Goal: Transaction & Acquisition: Purchase product/service

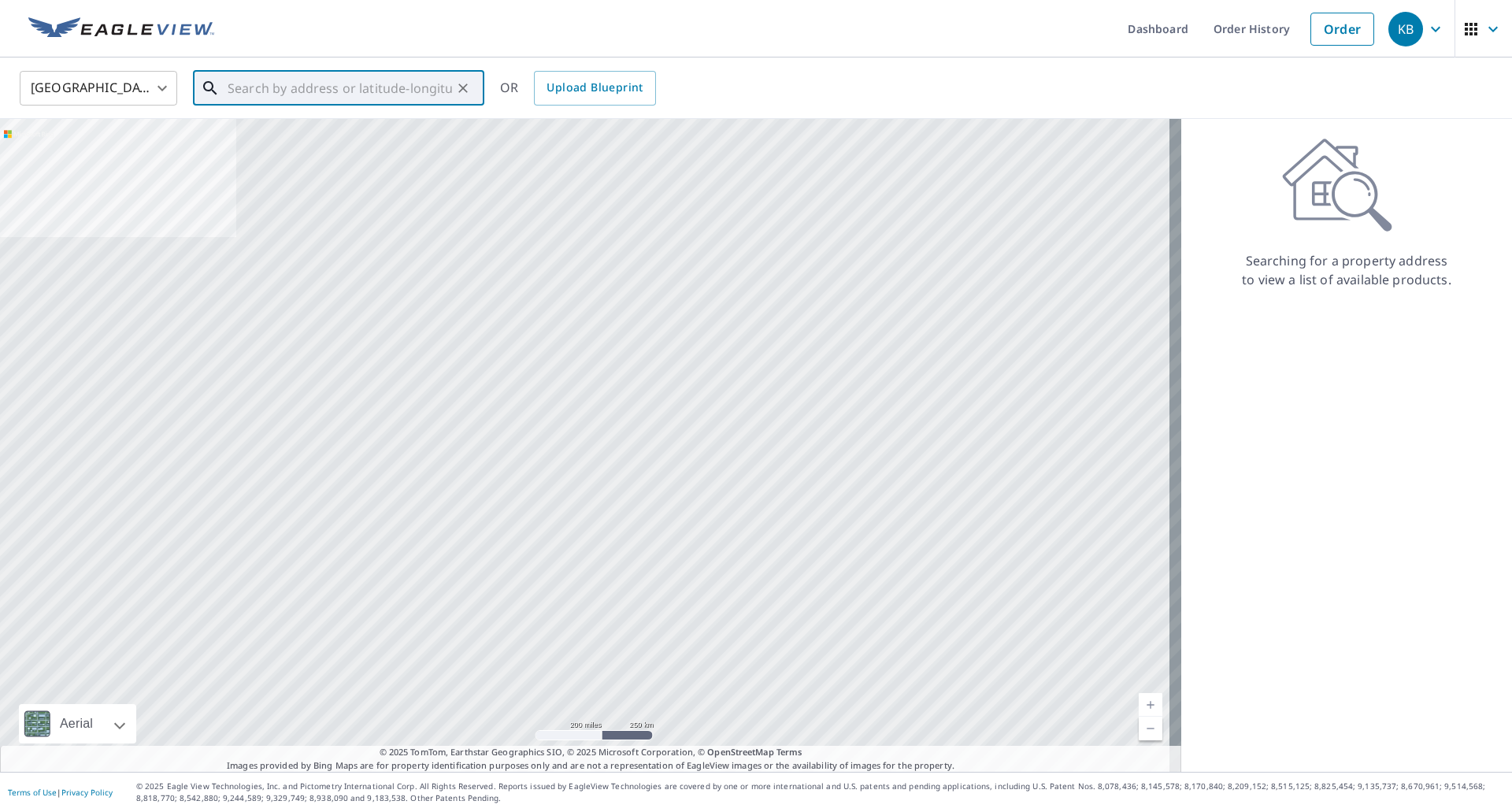
click at [310, 100] on input "text" at bounding box center [340, 88] width 225 height 44
paste input "[STREET_ADDRESS]"
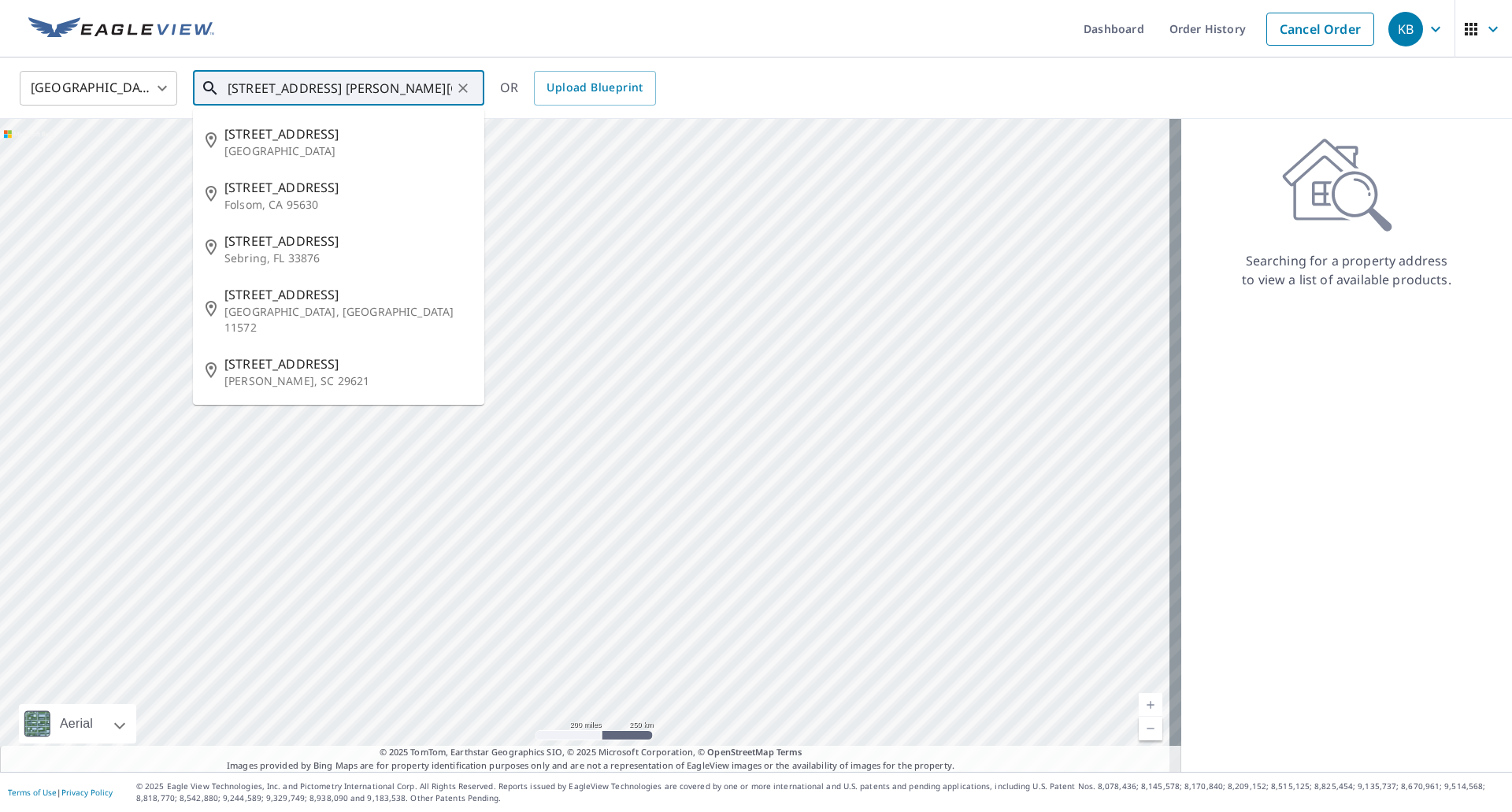
type input "[STREET_ADDRESS] [PERSON_NAME][GEOGRAPHIC_DATA]"
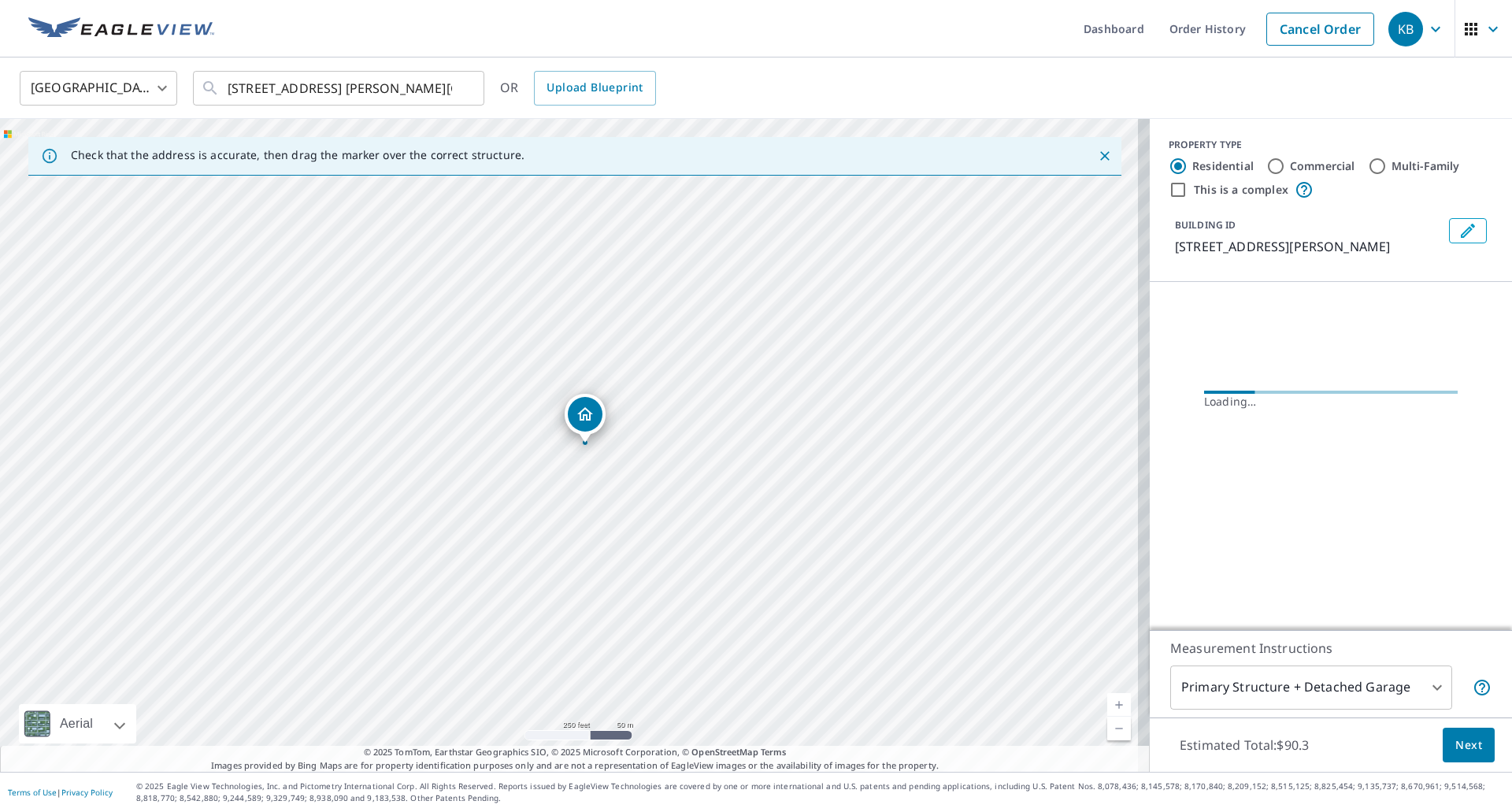
click at [1114, 703] on link "Current Level 17, Zoom In" at bounding box center [1119, 704] width 24 height 24
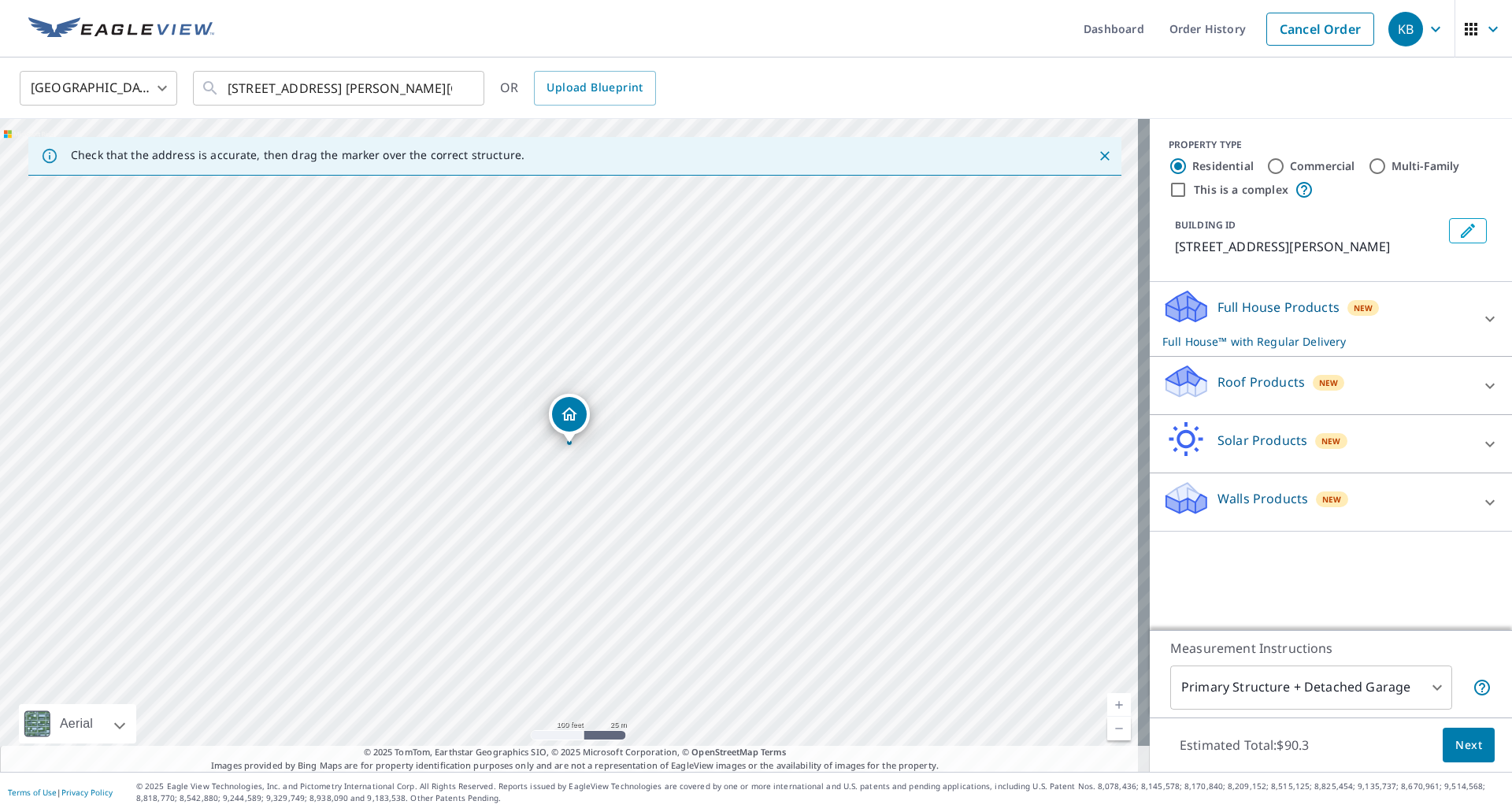
click at [1113, 702] on link "Current Level 18, Zoom In" at bounding box center [1119, 704] width 24 height 24
click at [1381, 401] on div "Roof Products New" at bounding box center [1317, 385] width 309 height 45
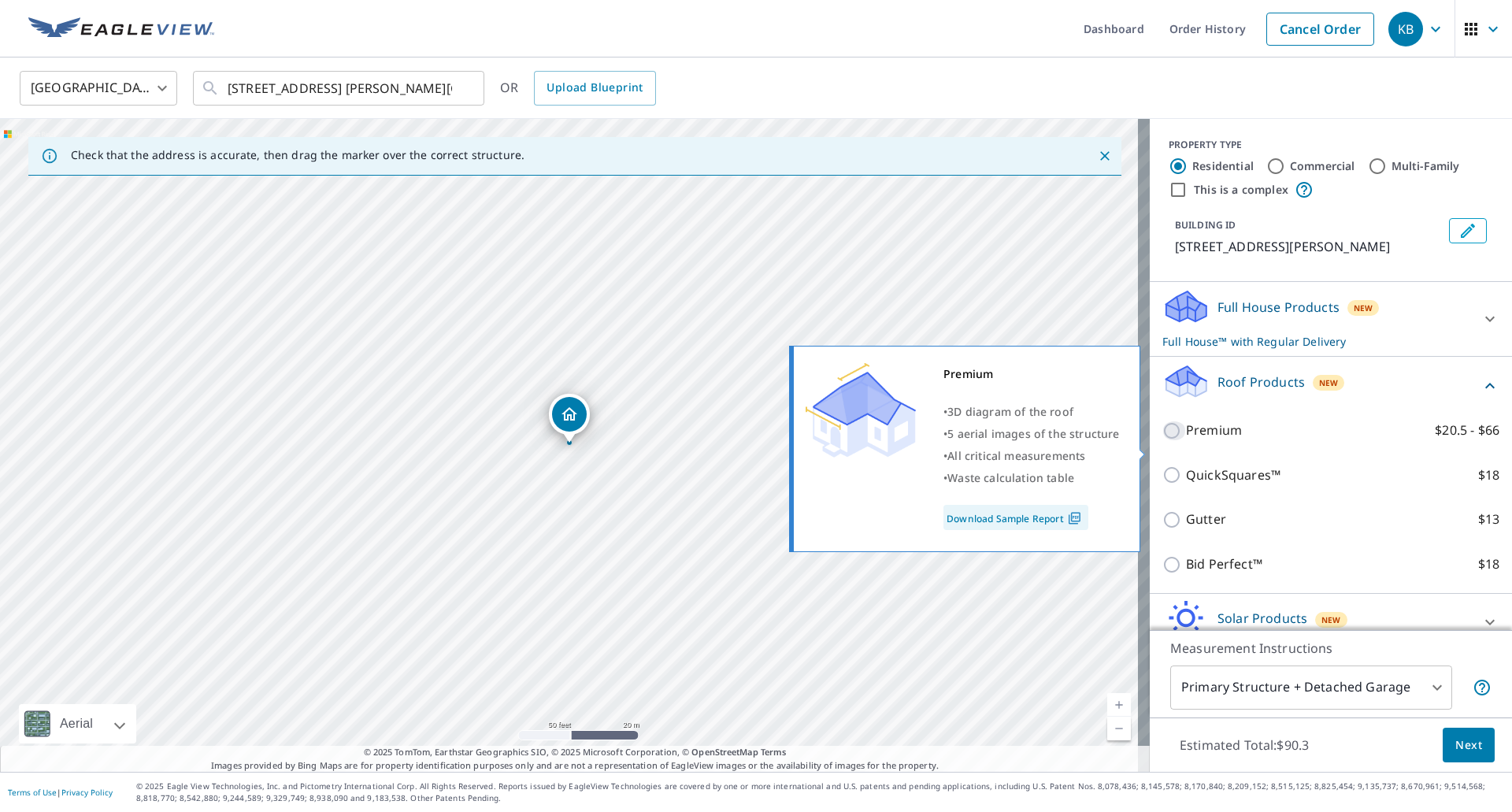
click at [1166, 440] on input "Premium $20.5 - $66" at bounding box center [1174, 431] width 24 height 19
checkbox input "true"
checkbox input "false"
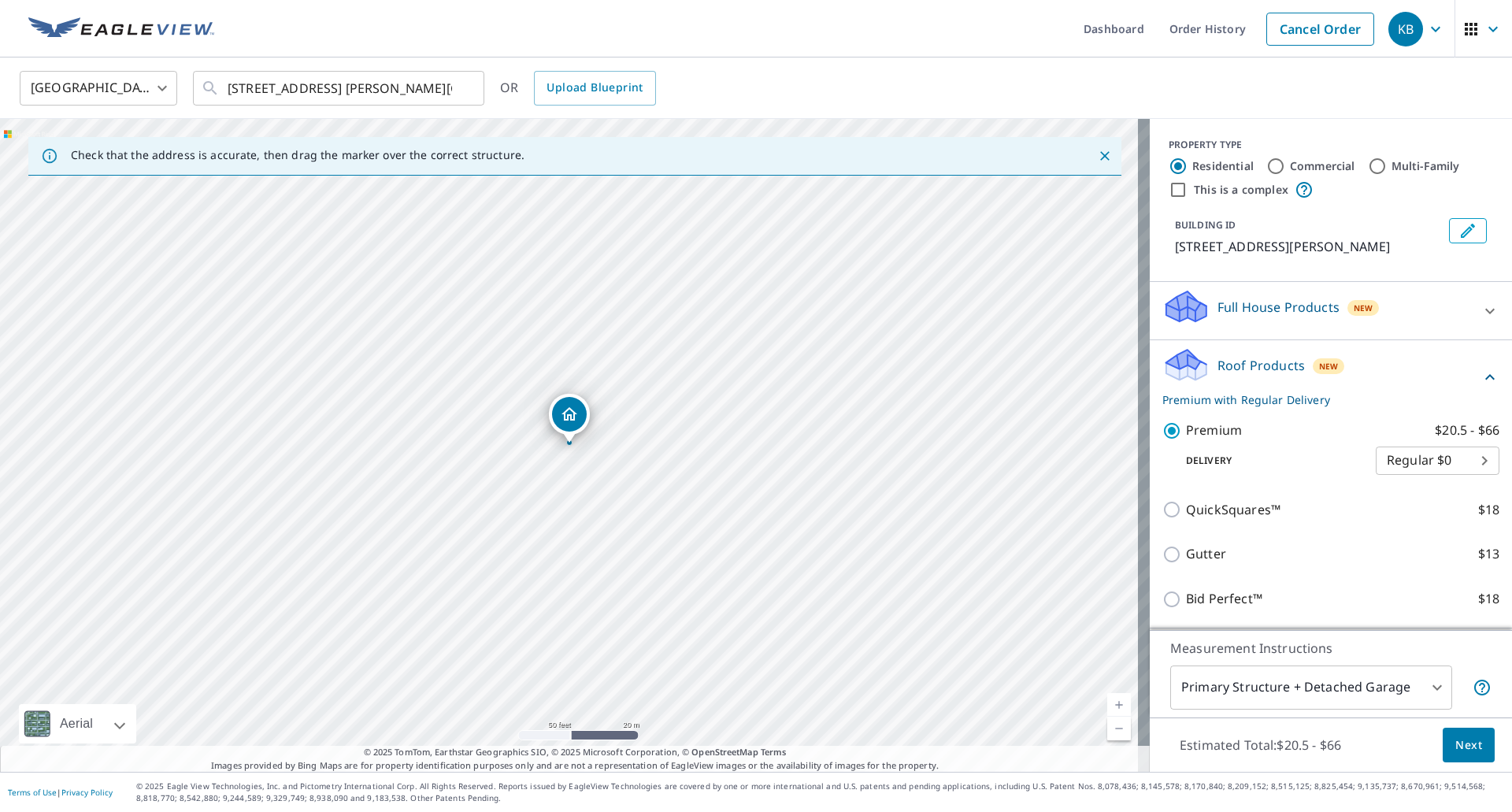
click at [1474, 754] on button "Next" at bounding box center [1468, 745] width 52 height 35
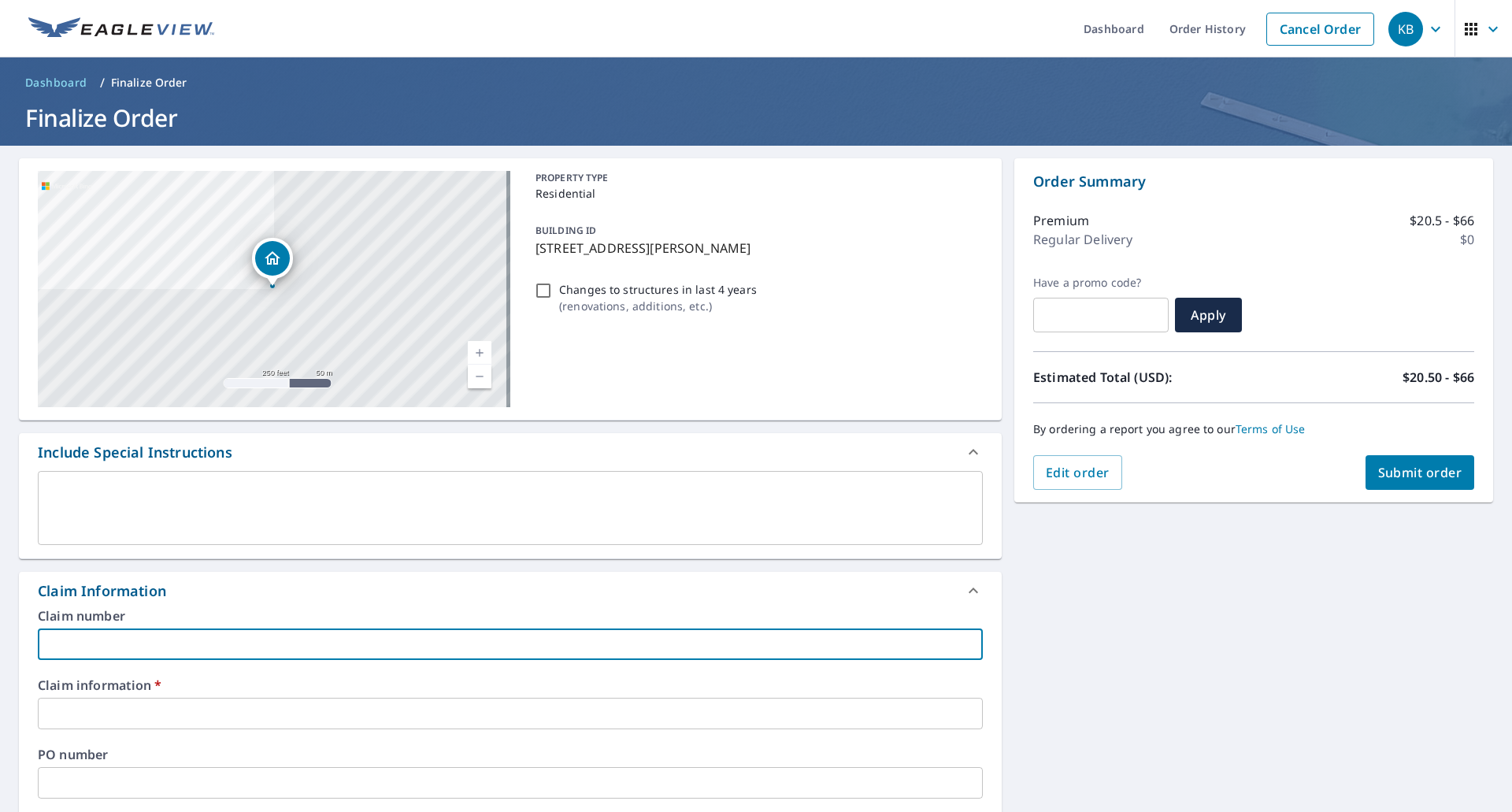
click at [293, 631] on input "text" at bounding box center [510, 644] width 945 height 32
type input "5"
checkbox input "true"
type input "50"
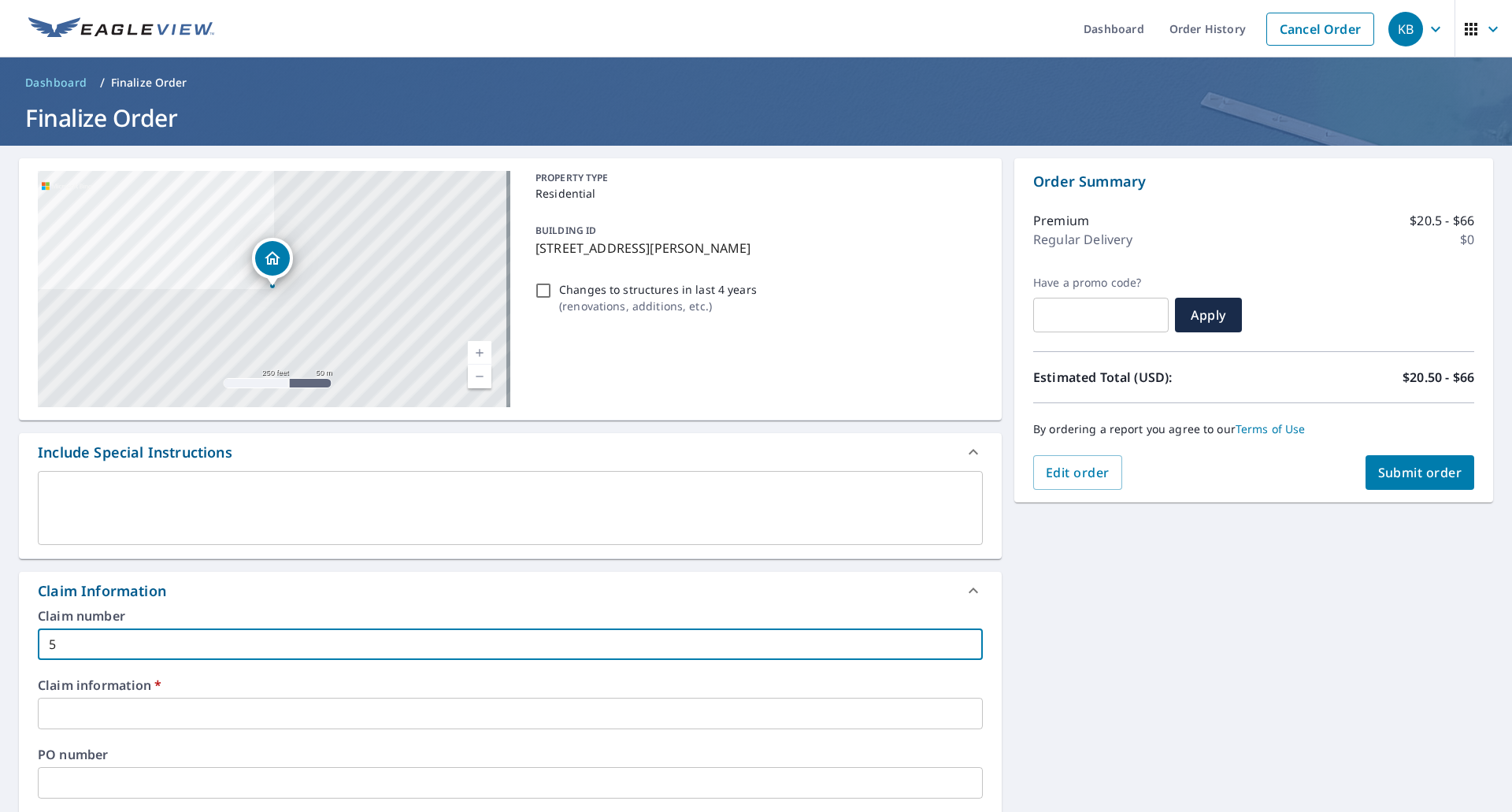
checkbox input "true"
type input "503"
checkbox input "true"
type input "5033"
checkbox input "true"
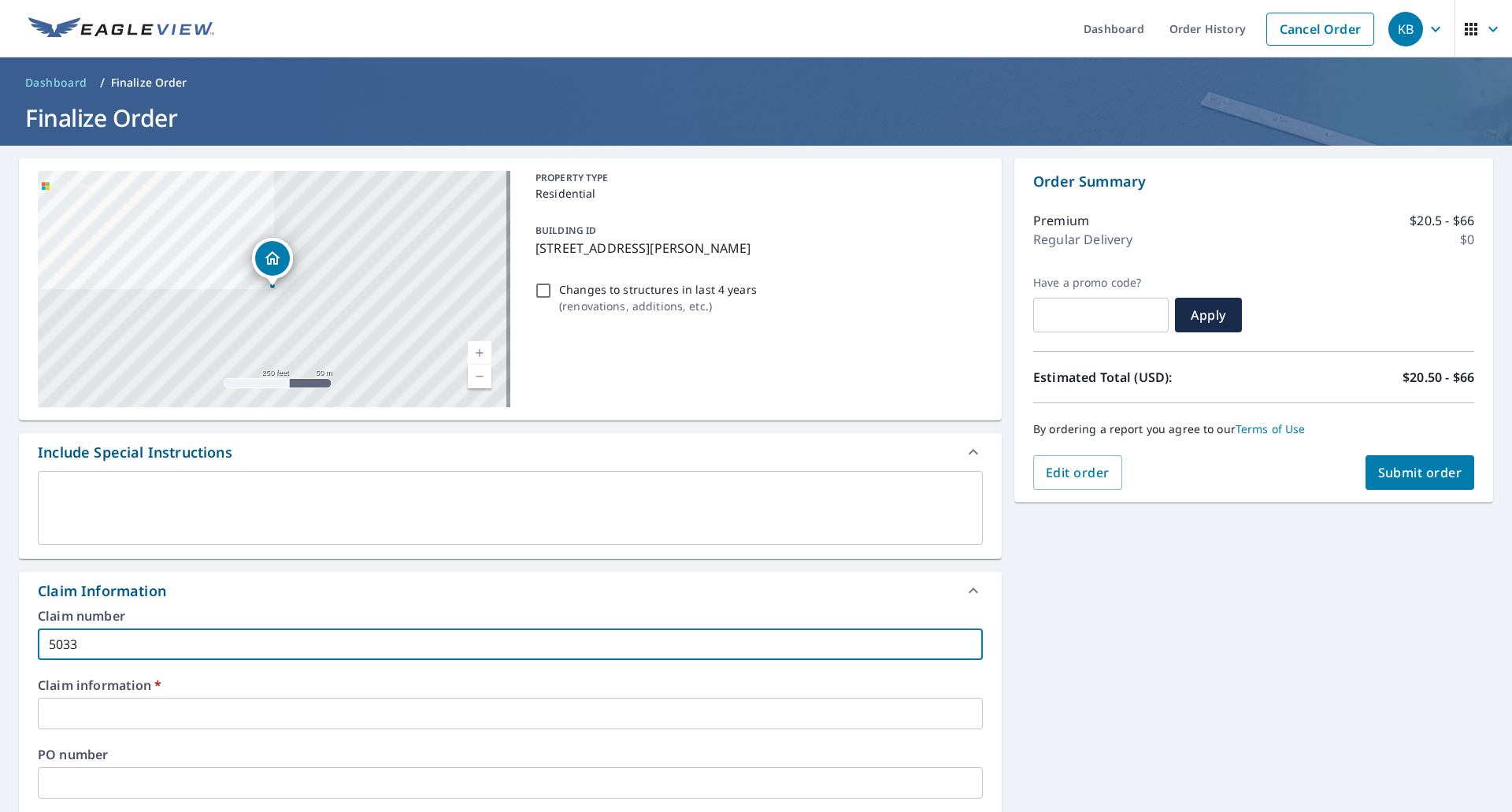
type input "50336"
checkbox input "true"
type input "503365"
checkbox input "true"
type input "503365"
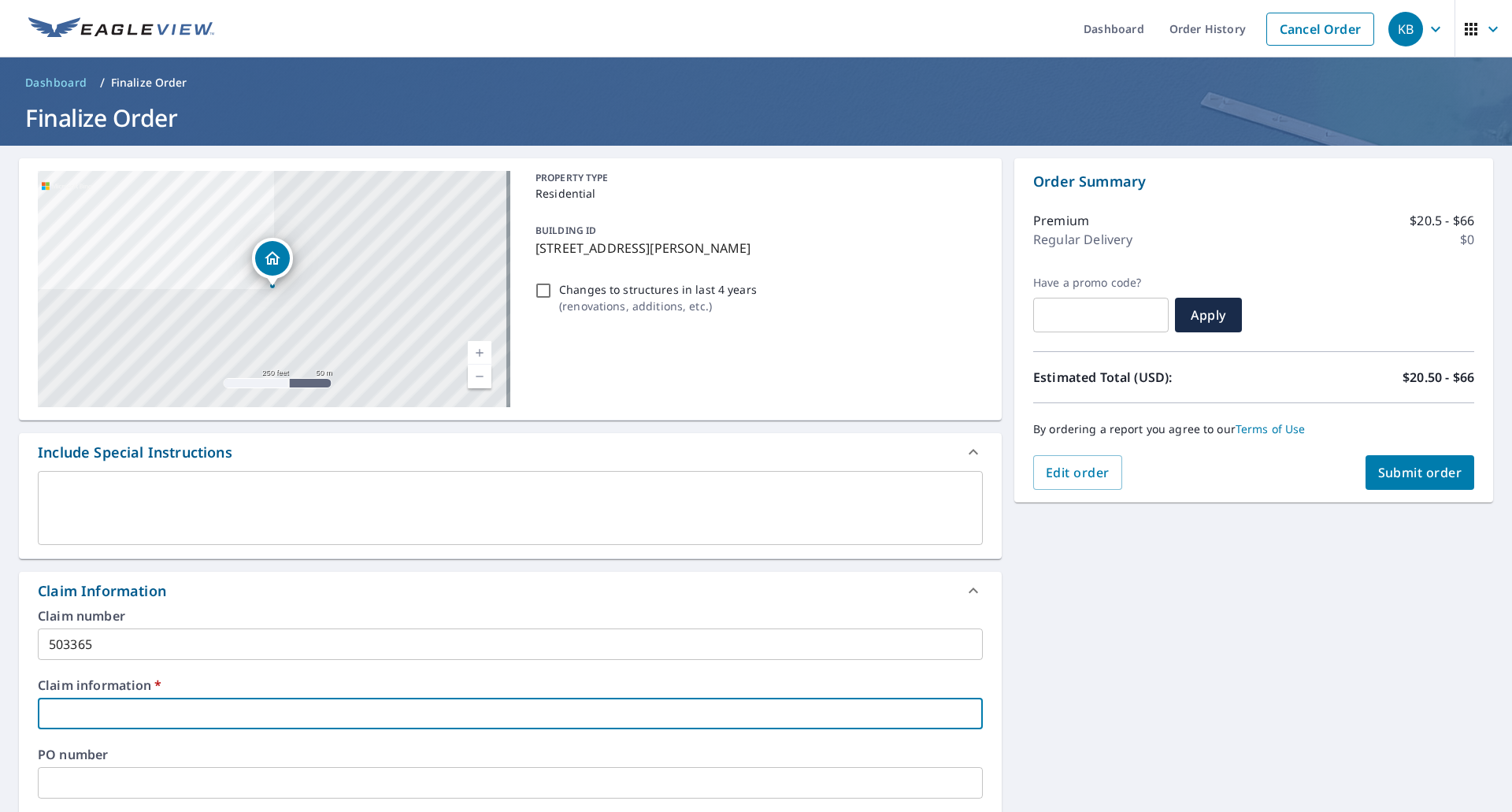
type input "B"
checkbox input "true"
type input "Bl"
checkbox input "true"
type input "Blu"
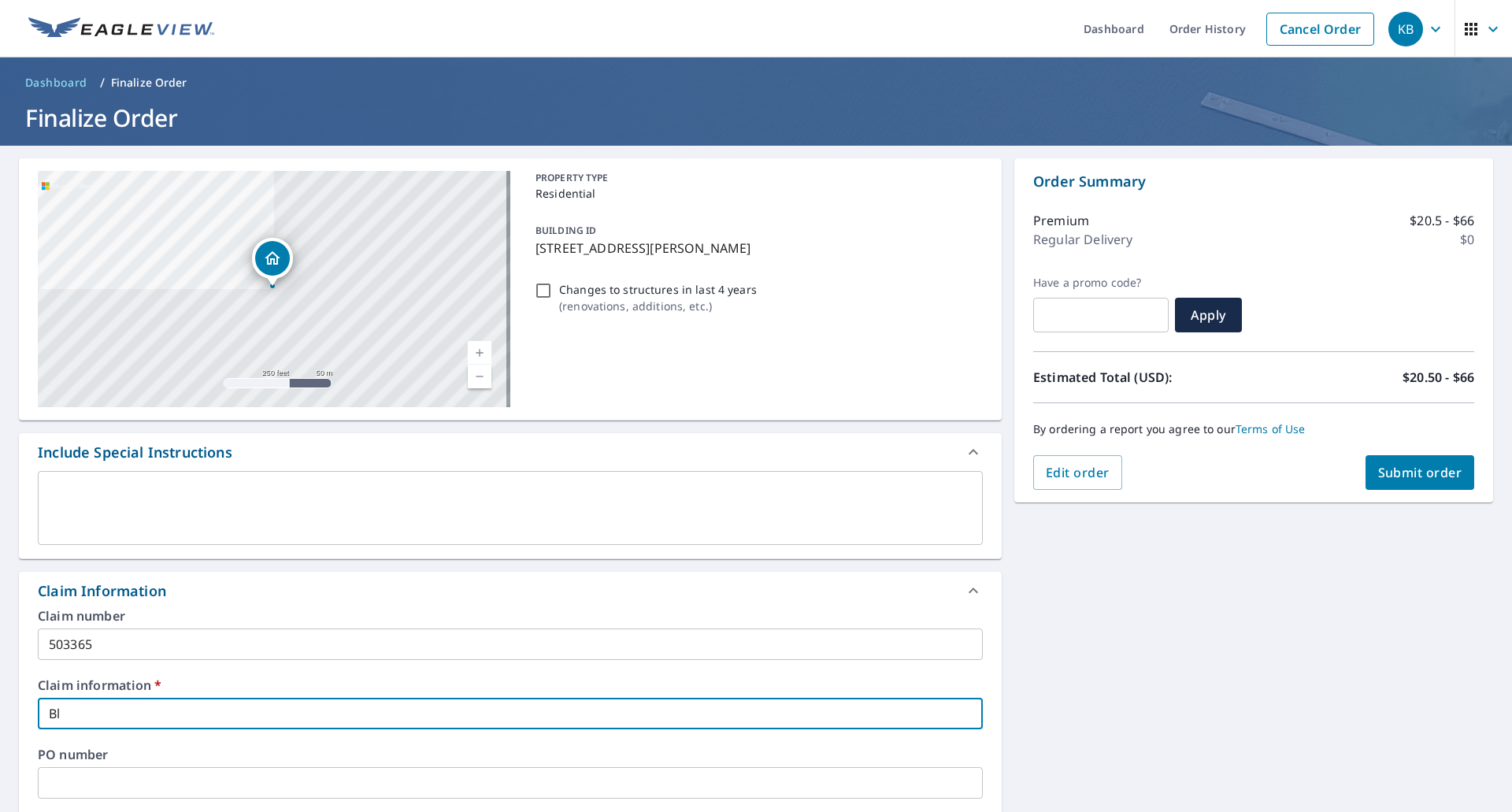
checkbox input "true"
type input "Blue"
checkbox input "true"
type input "Bluebird Construction"
checkbox input "true"
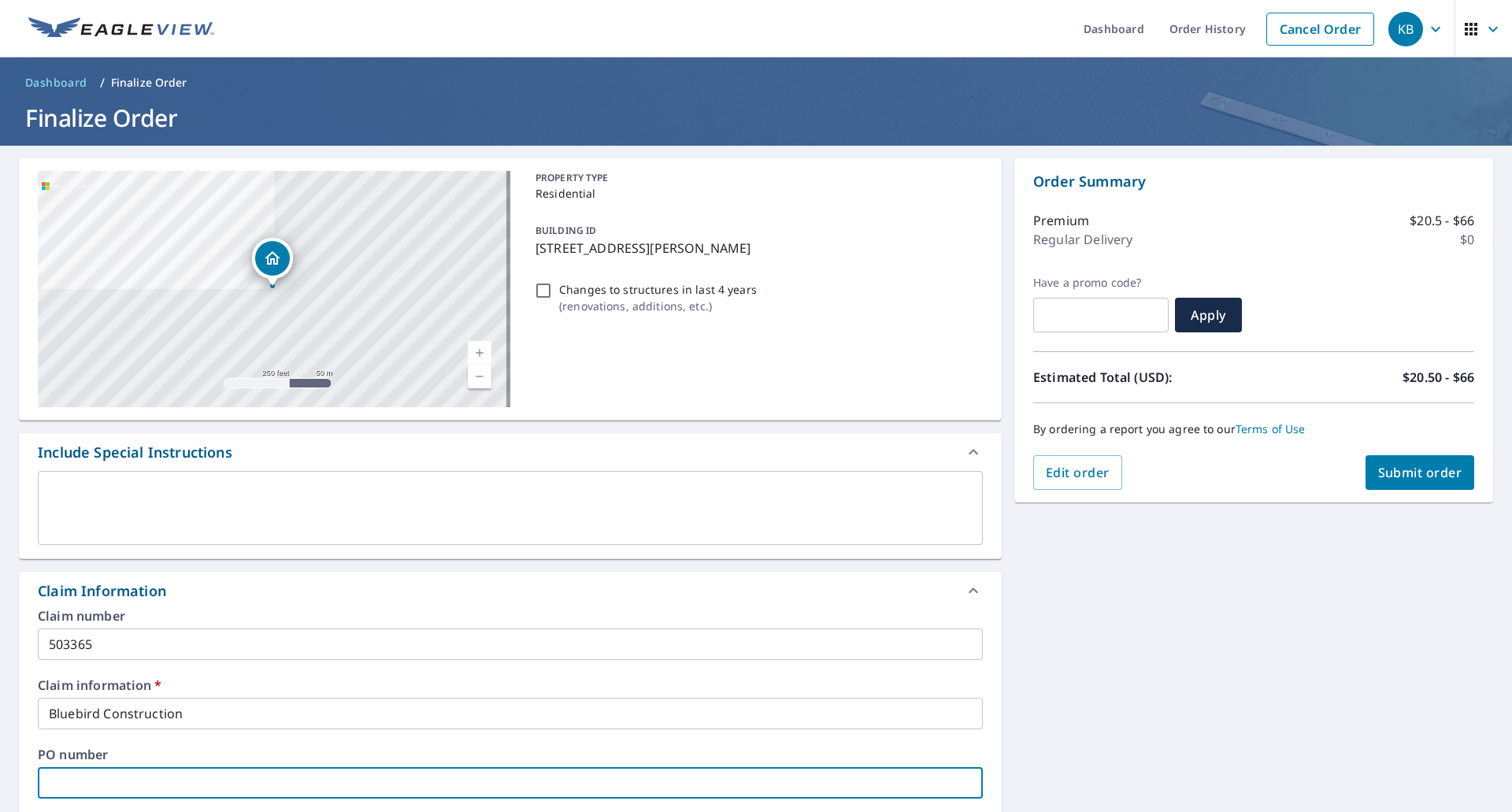
scroll to position [447, 0]
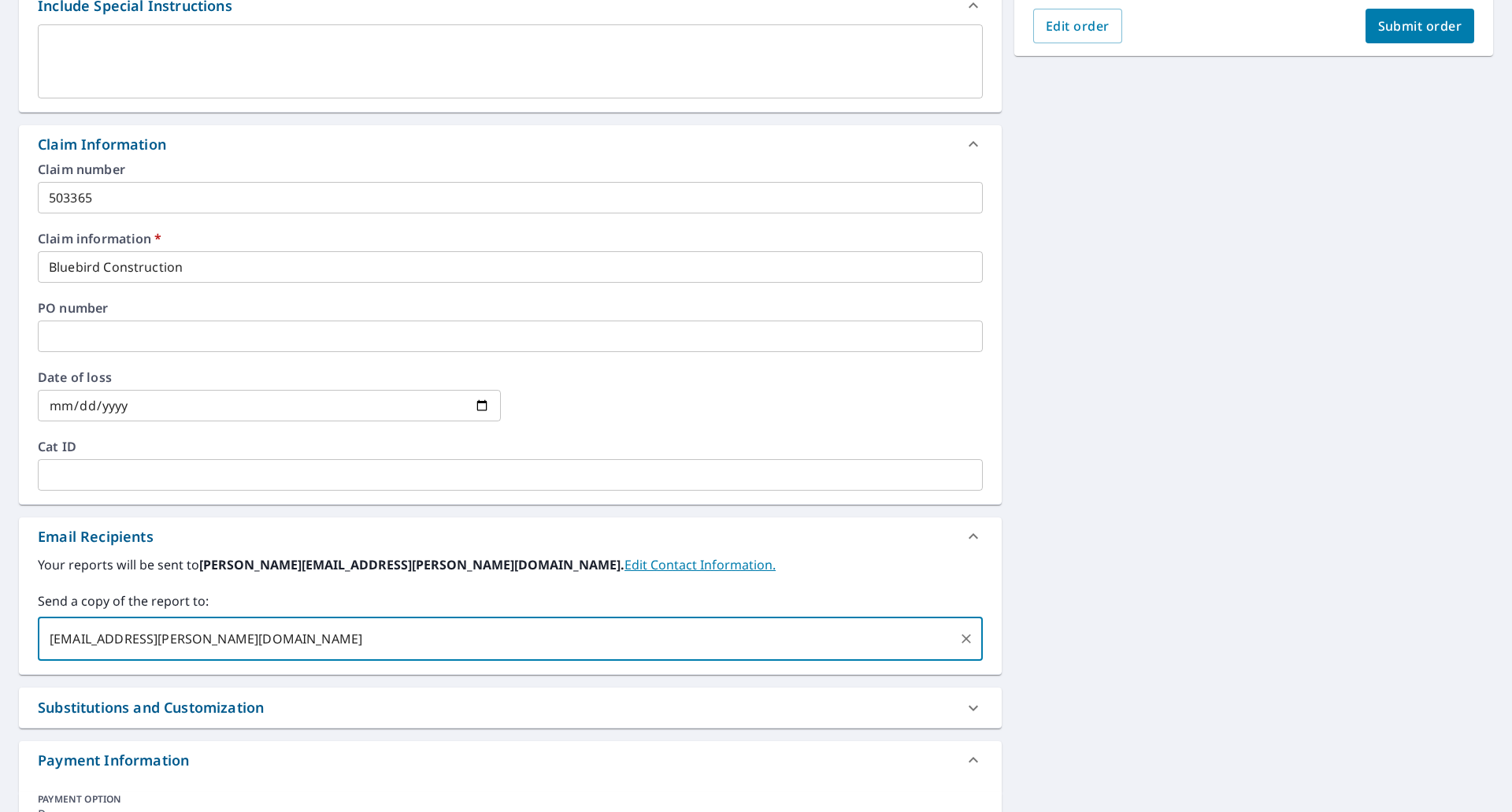
type input "[EMAIL_ADDRESS][PERSON_NAME][DOMAIN_NAME]"
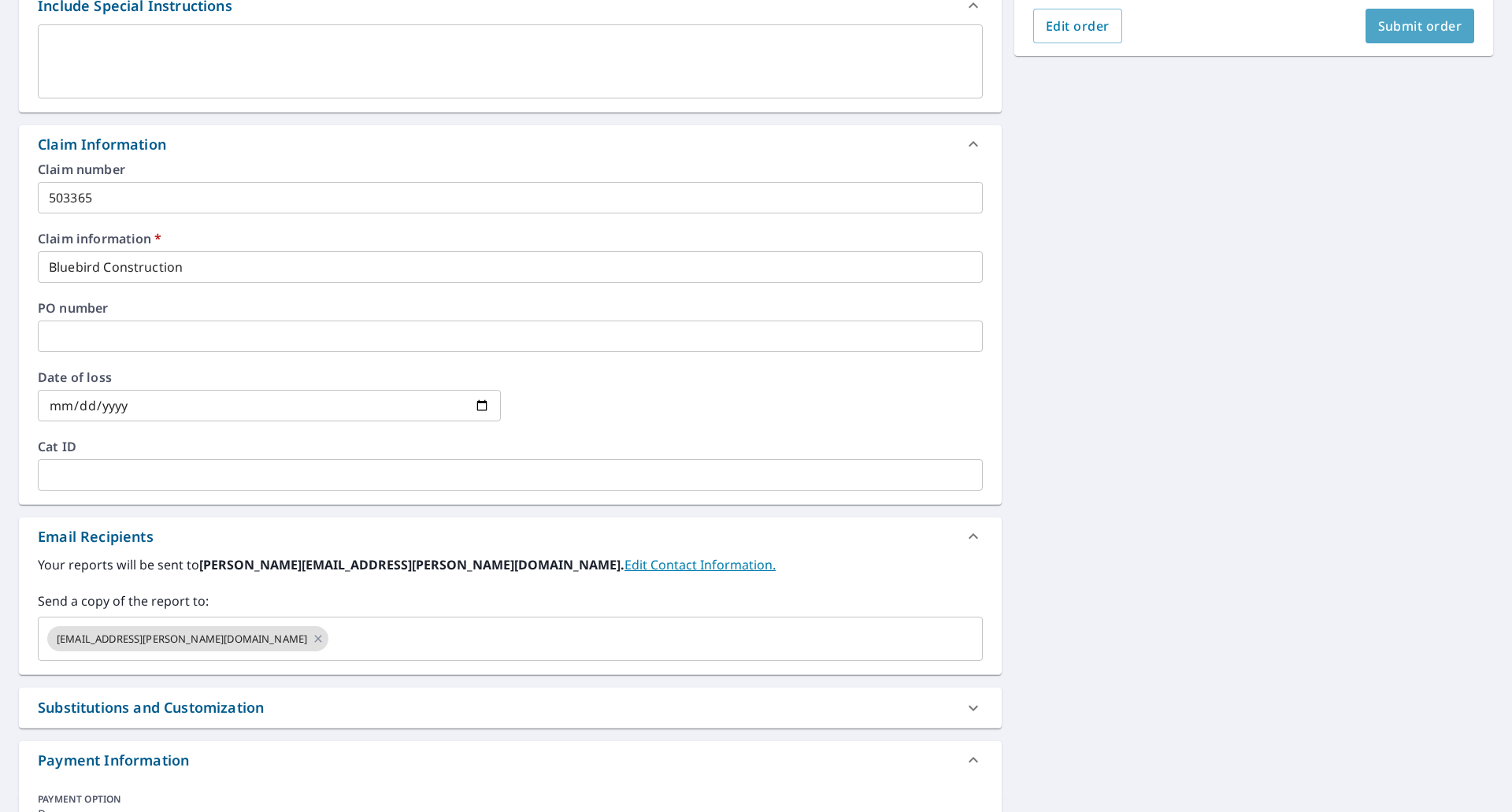
click at [1428, 27] on span "Submit order" at bounding box center [1421, 26] width 84 height 18
checkbox input "true"
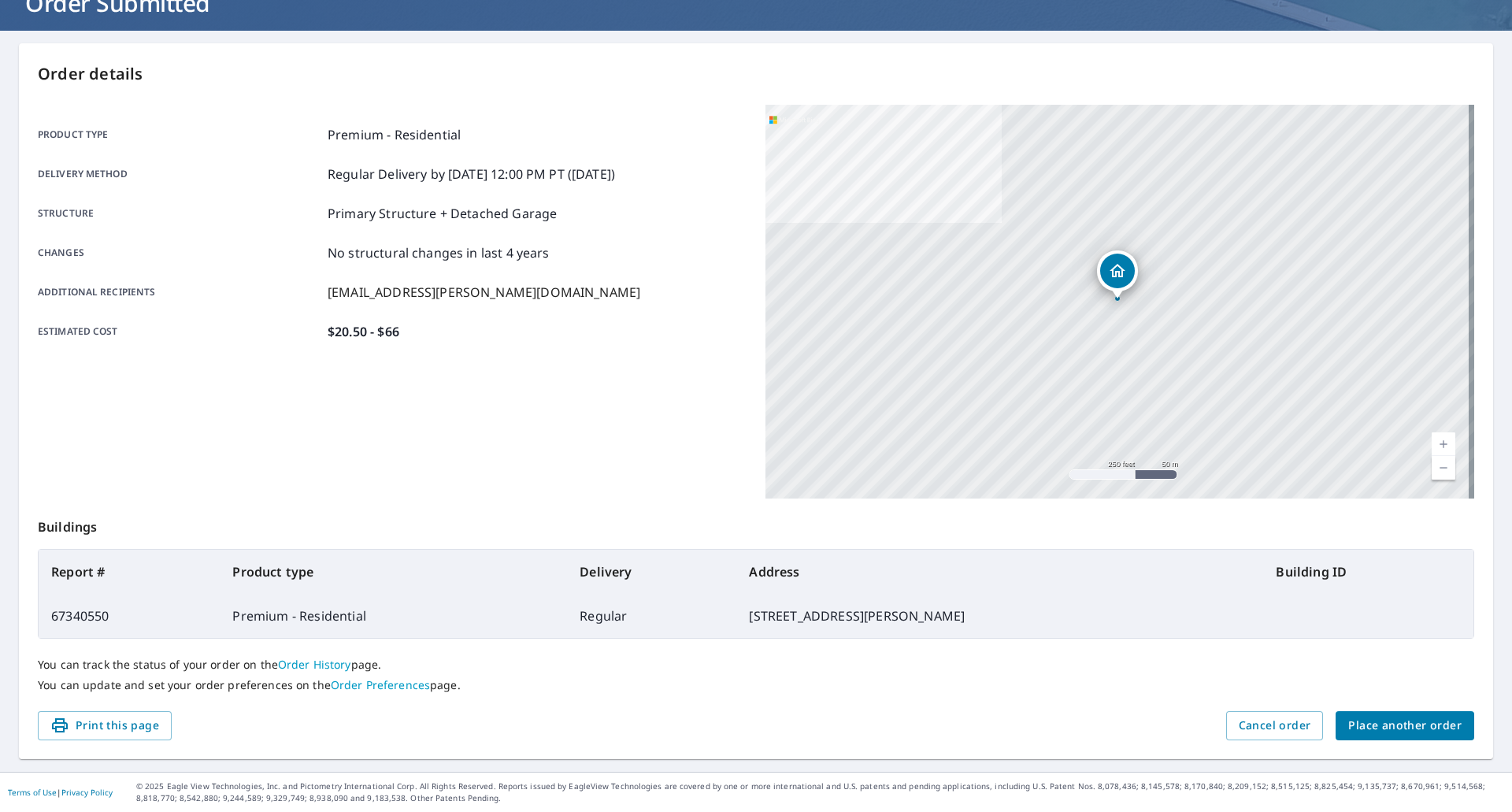
scroll to position [115, 0]
